Goal: Information Seeking & Learning: Learn about a topic

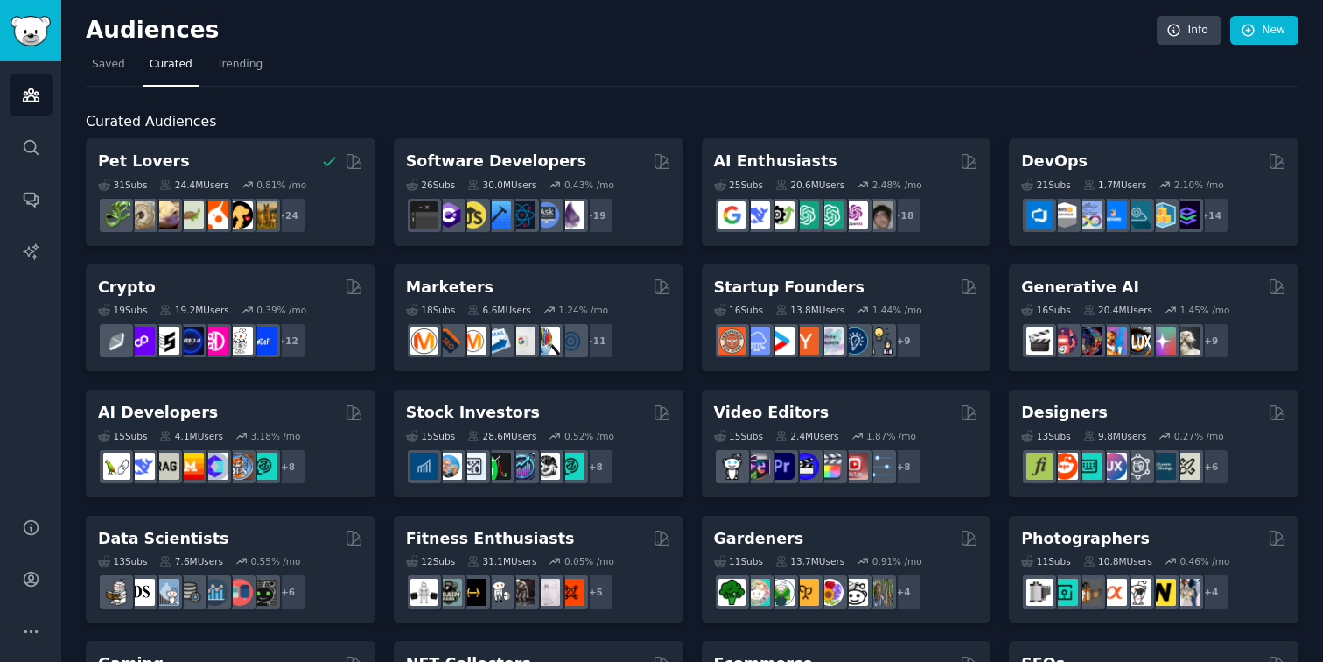
click at [564, 170] on div "Software Developers" at bounding box center [538, 162] width 265 height 22
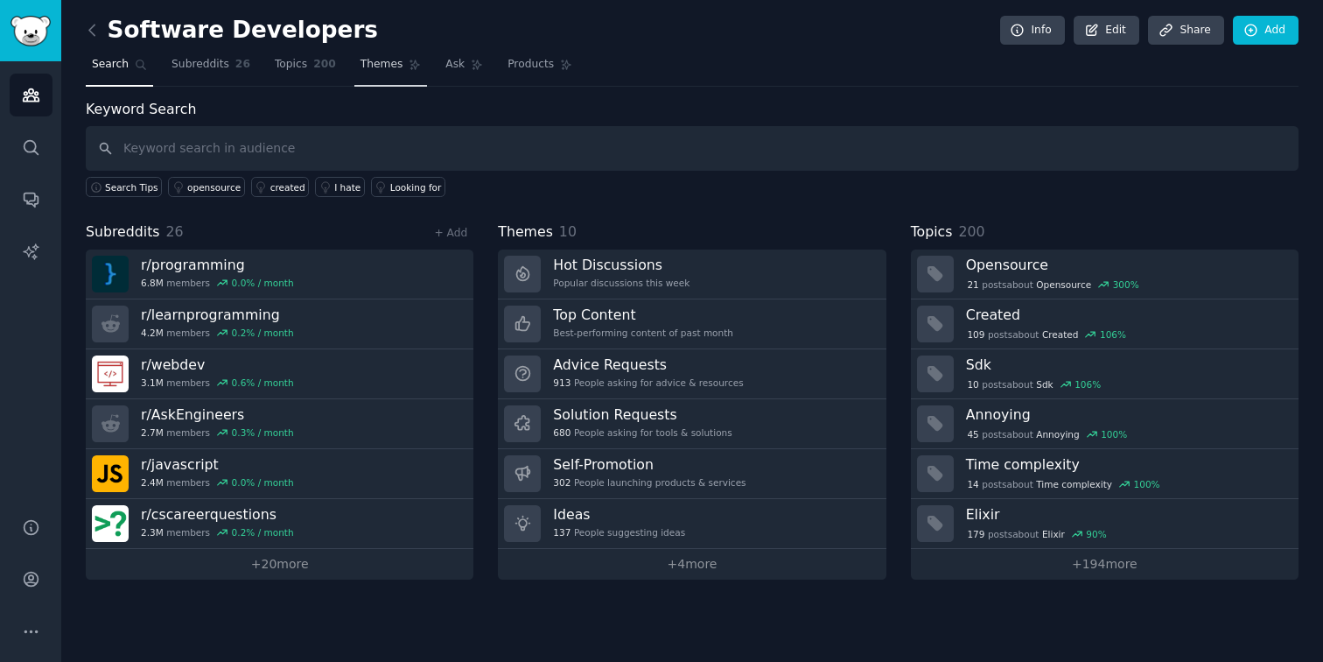
click at [371, 69] on span "Themes" at bounding box center [382, 65] width 43 height 16
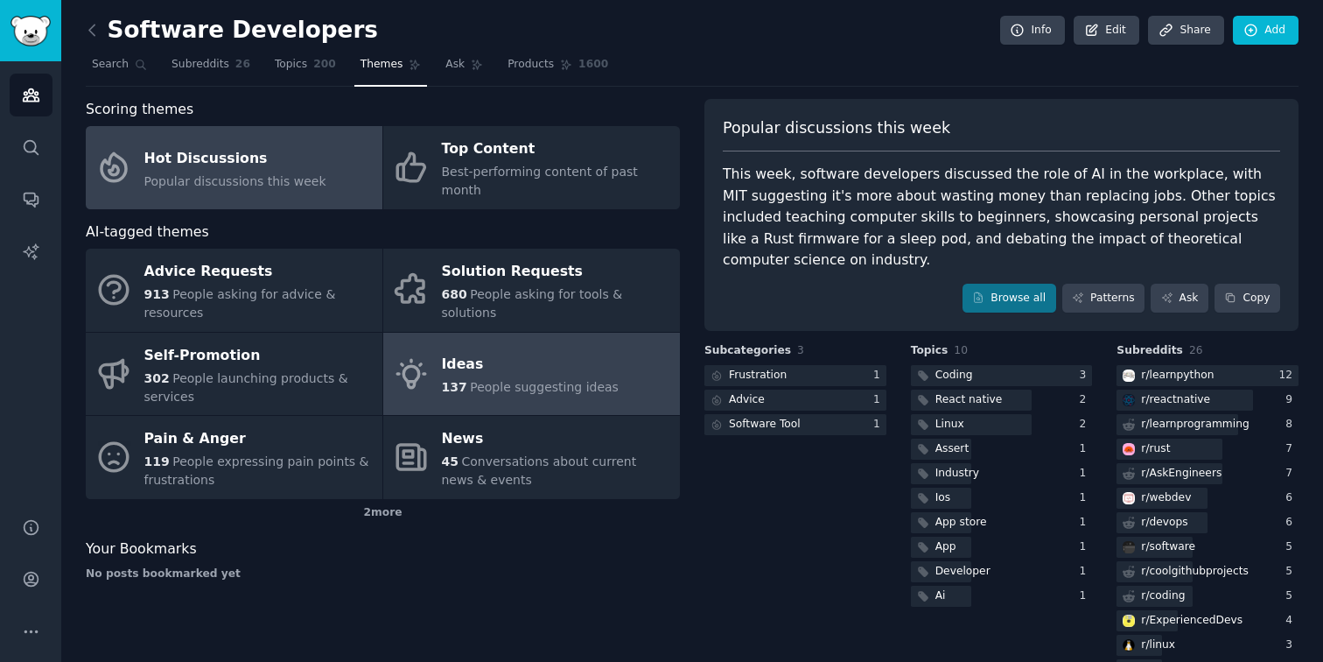
click at [482, 378] on div "137 People suggesting ideas" at bounding box center [530, 387] width 177 height 18
